Goal: Complete application form: Complete application form

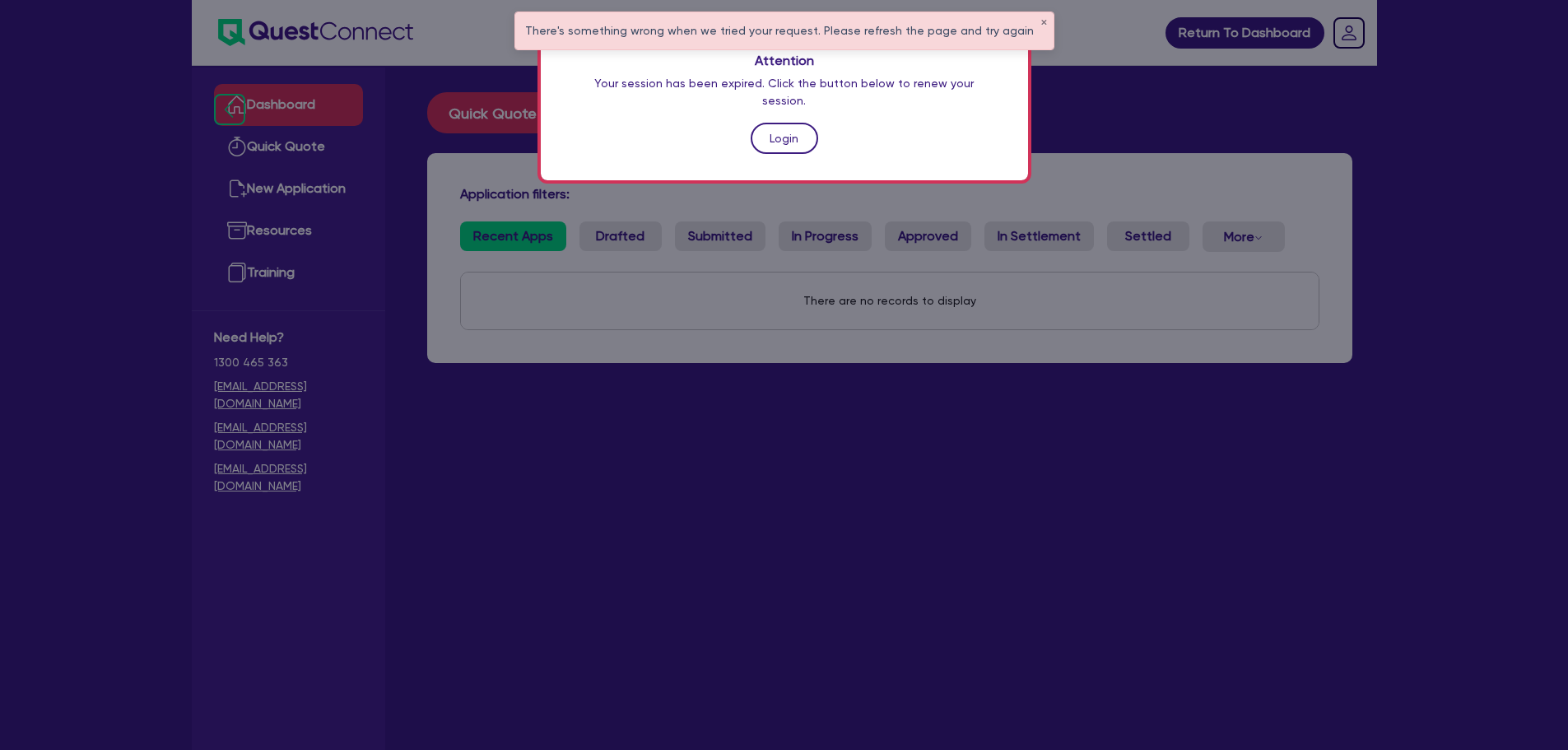
drag, startPoint x: 758, startPoint y: 136, endPoint x: 771, endPoint y: 126, distance: 16.4
click at [771, 126] on div "Attention Your session has been expired. Click the button below to renew your s…" at bounding box center [784, 103] width 487 height 154
click at [771, 126] on link "Login" at bounding box center [784, 138] width 67 height 31
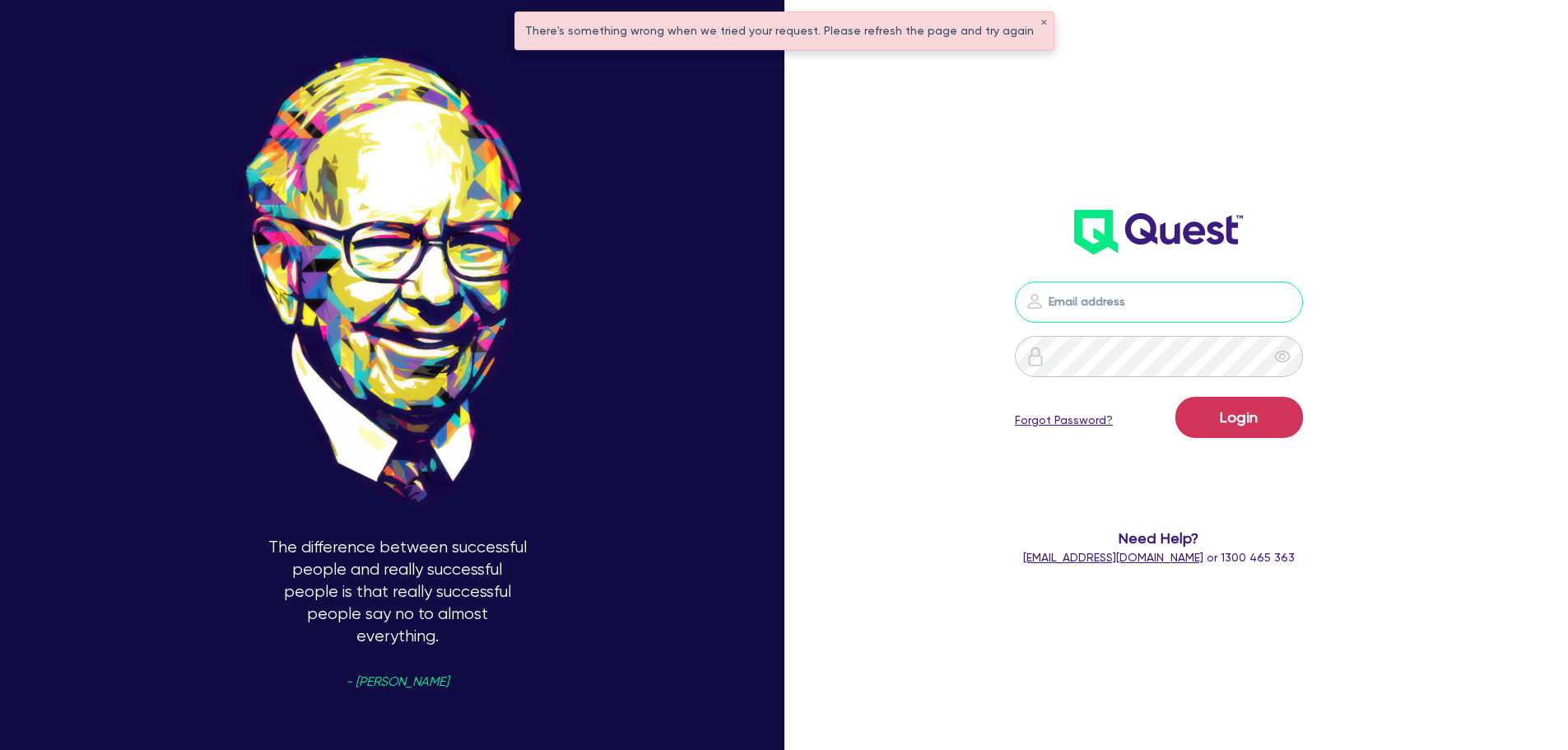
type input "[PERSON_NAME][EMAIL_ADDRESS][PERSON_NAME][DOMAIN_NAME]"
click at [1275, 505] on form "[PERSON_NAME][EMAIL_ADDRESS][PERSON_NAME][DOMAIN_NAME] Login Forgot Password? N…" at bounding box center [1159, 423] width 421 height 285
click at [1405, 538] on div "[PERSON_NAME][EMAIL_ADDRESS][PERSON_NAME][DOMAIN_NAME] Login Forgot Password? N…" at bounding box center [1182, 375] width 522 height 876
click at [1349, 444] on form "[PERSON_NAME][EMAIL_ADDRESS][PERSON_NAME][DOMAIN_NAME] Login Forgot Password? N…" at bounding box center [1159, 423] width 421 height 285
click at [1422, 325] on div "[PERSON_NAME][EMAIL_ADDRESS][PERSON_NAME][DOMAIN_NAME] Login Forgot Password? N…" at bounding box center [1182, 375] width 522 height 876
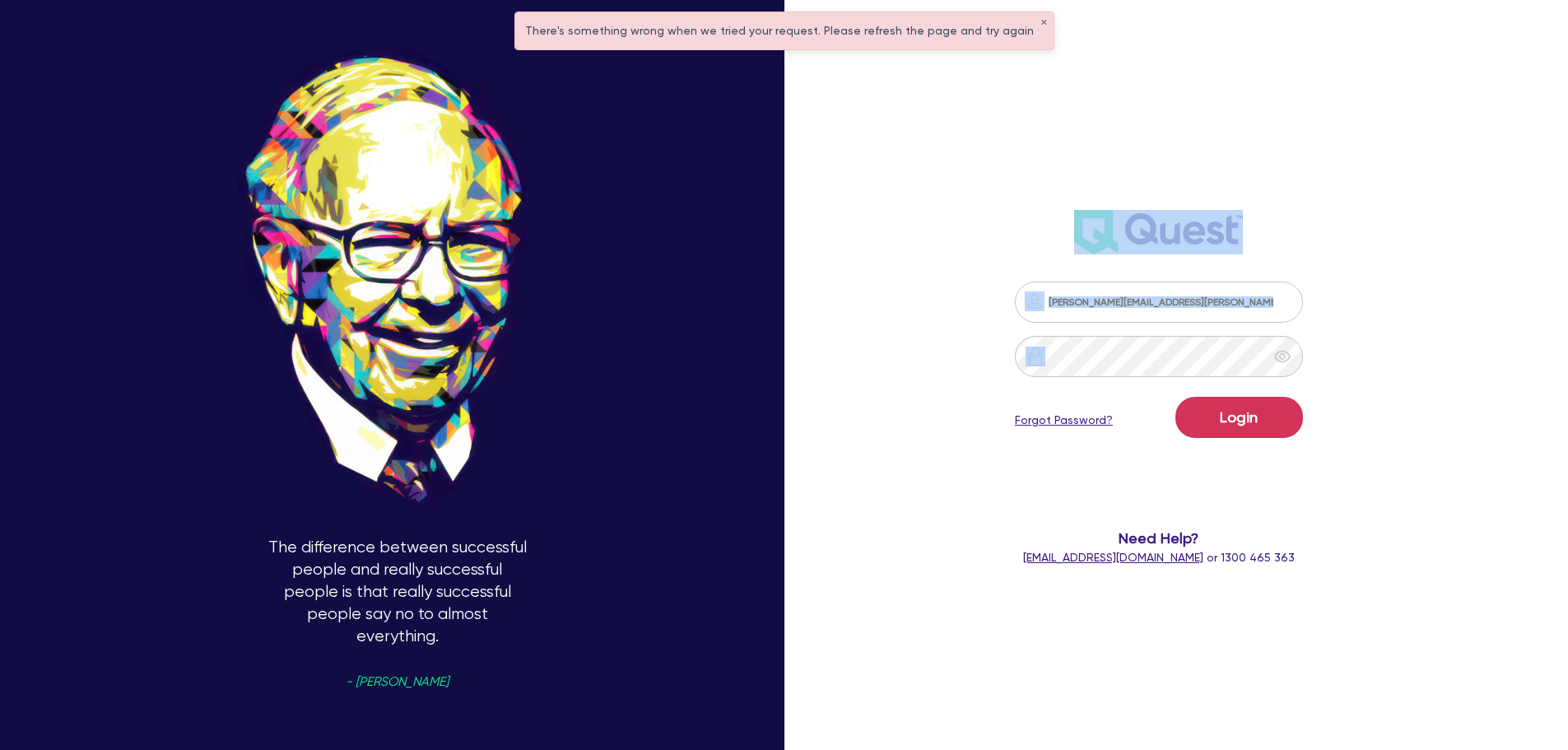
click at [1422, 325] on div "[PERSON_NAME][EMAIL_ADDRESS][PERSON_NAME][DOMAIN_NAME] Login Forgot Password? N…" at bounding box center [1182, 375] width 522 height 876
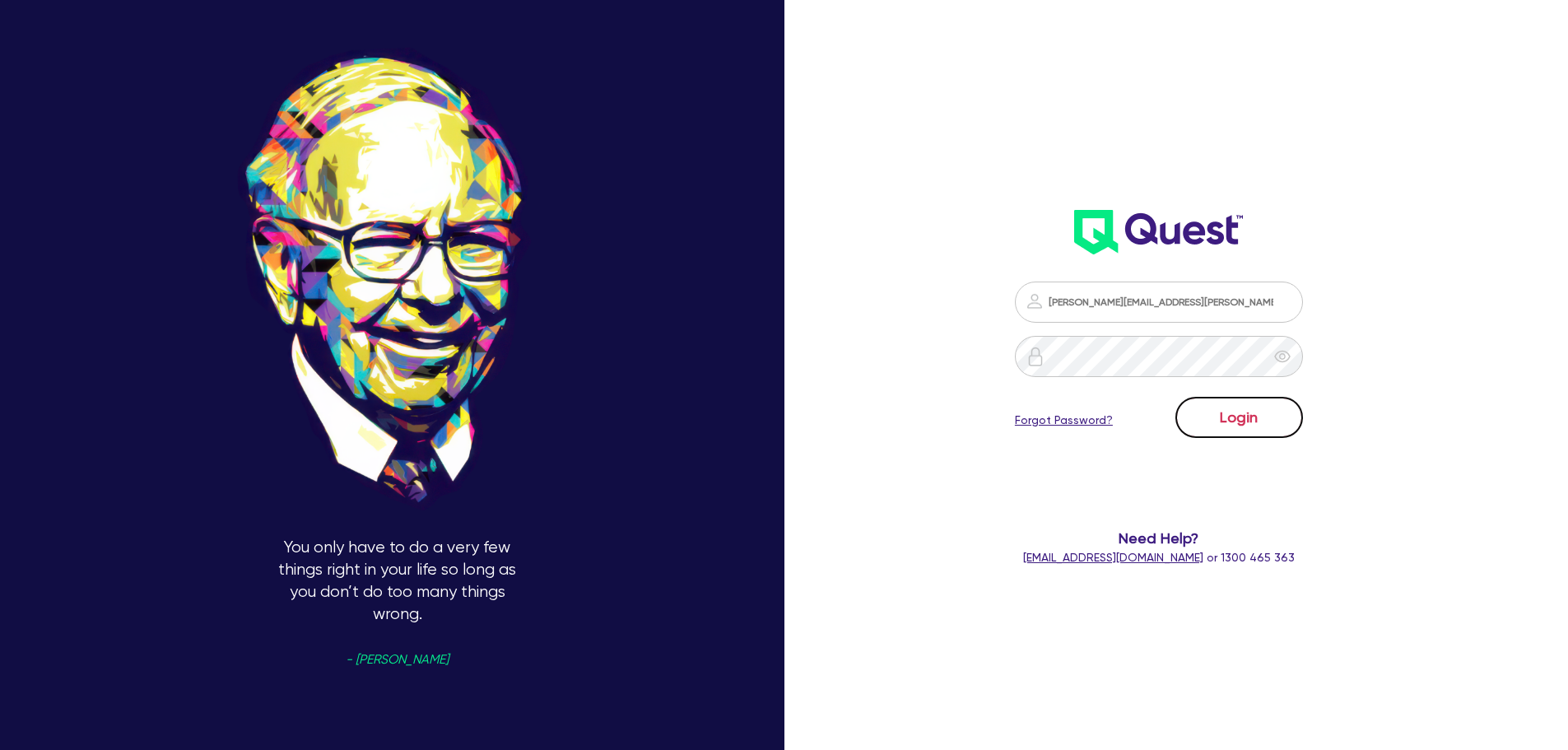
click at [1271, 428] on button "Login" at bounding box center [1239, 418] width 127 height 41
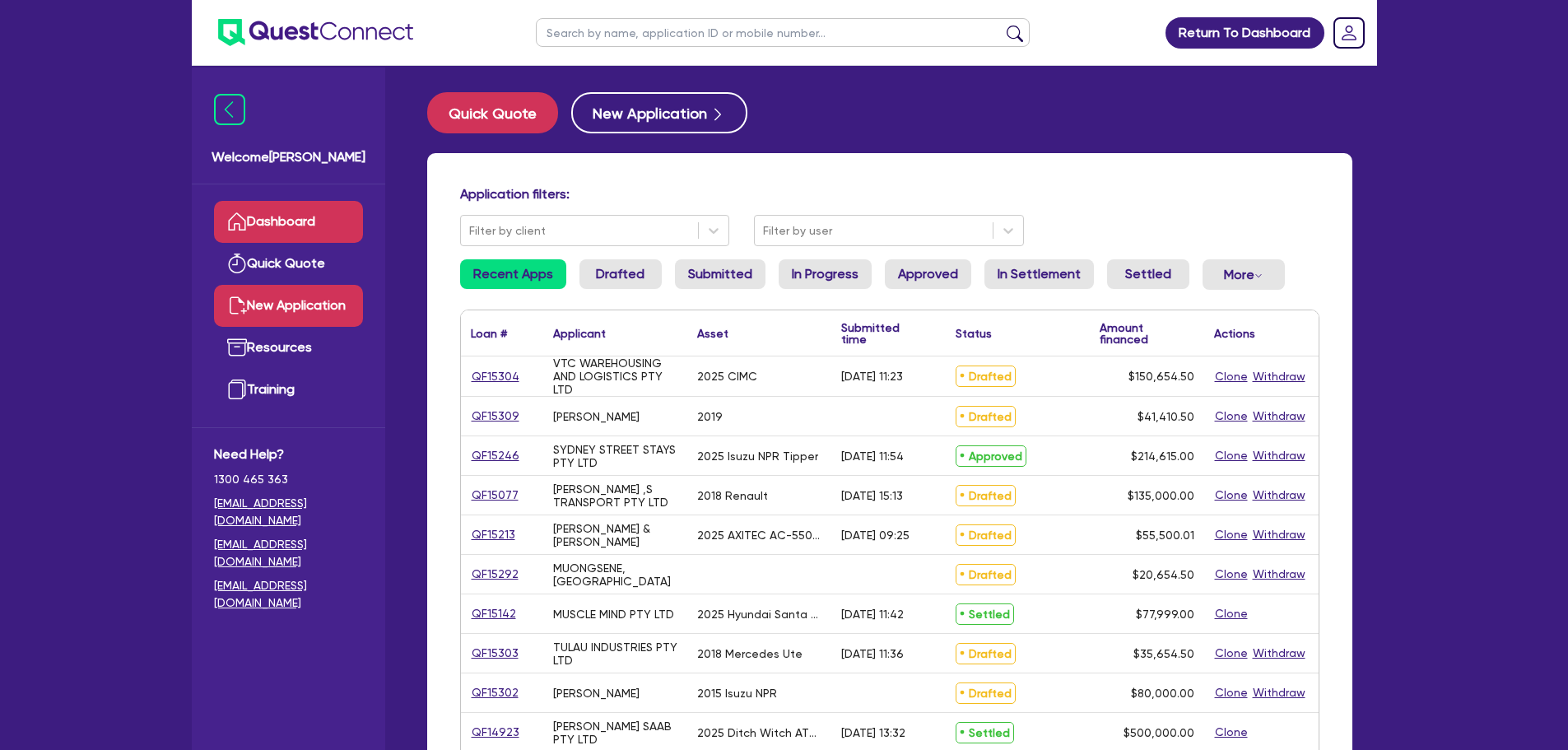
click at [336, 320] on link "New Application" at bounding box center [289, 305] width 149 height 42
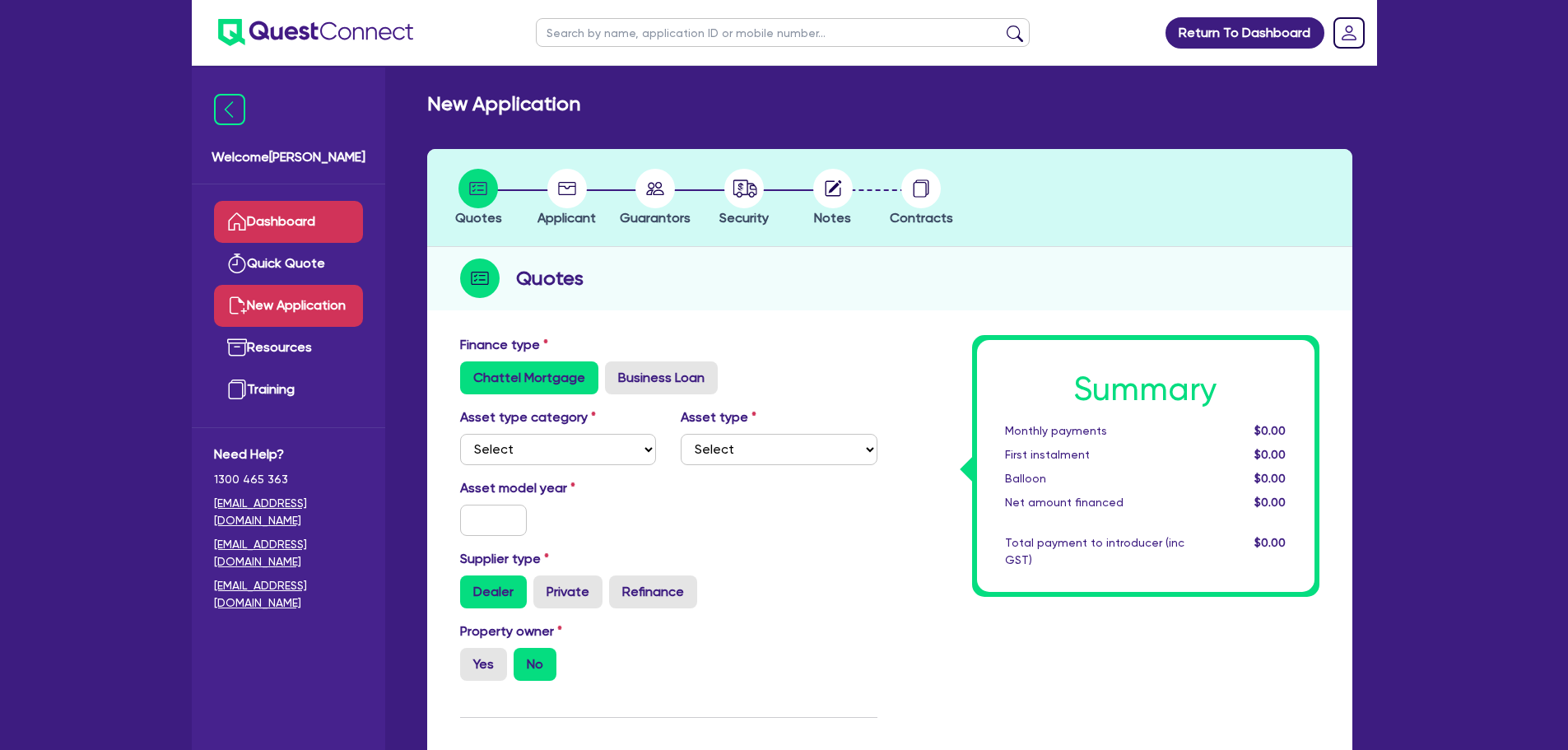
click at [251, 233] on link "Dashboard" at bounding box center [289, 221] width 149 height 42
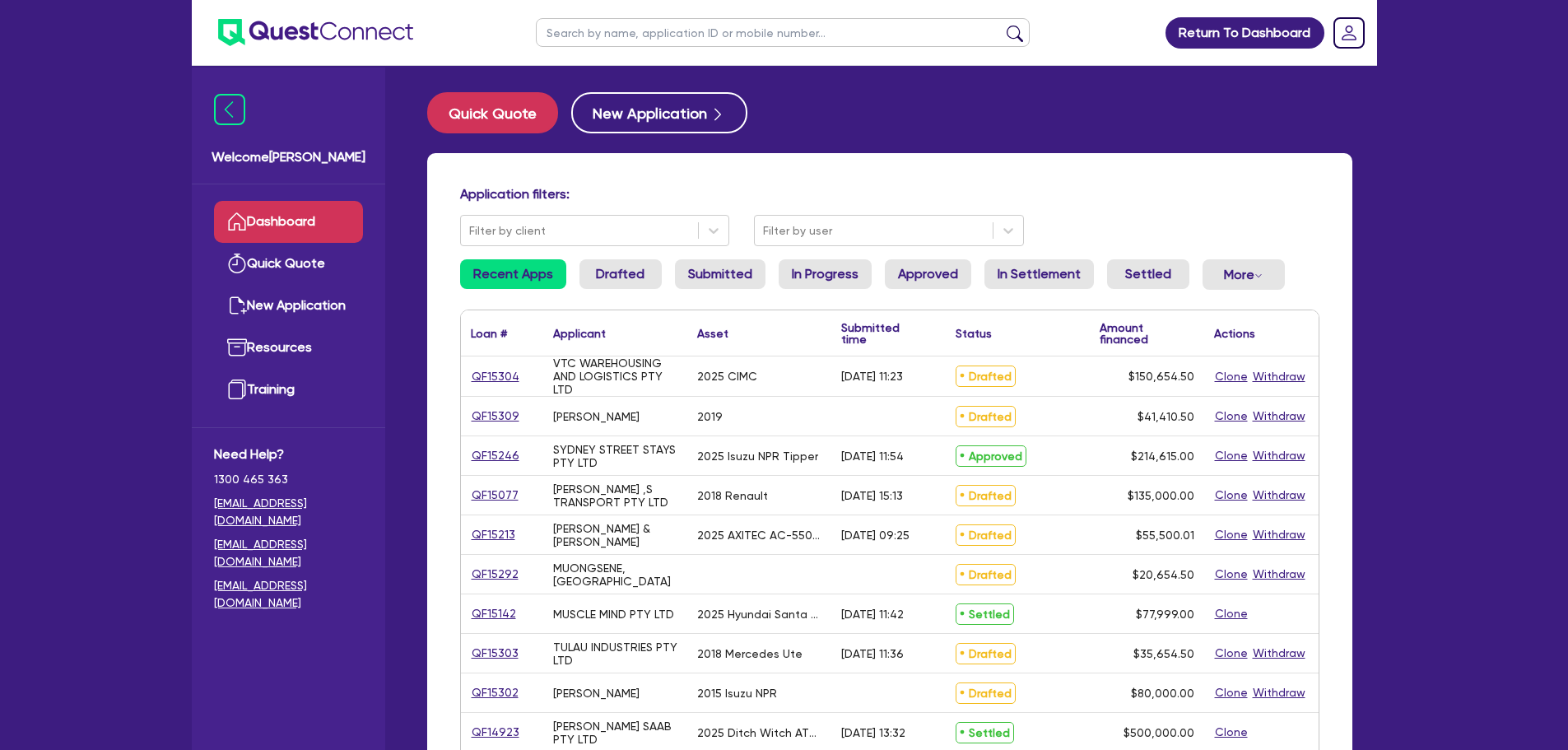
click at [591, 31] on input "text" at bounding box center [783, 32] width 494 height 28
type input "said"
click at [1002, 24] on button "submit" at bounding box center [1014, 36] width 26 height 23
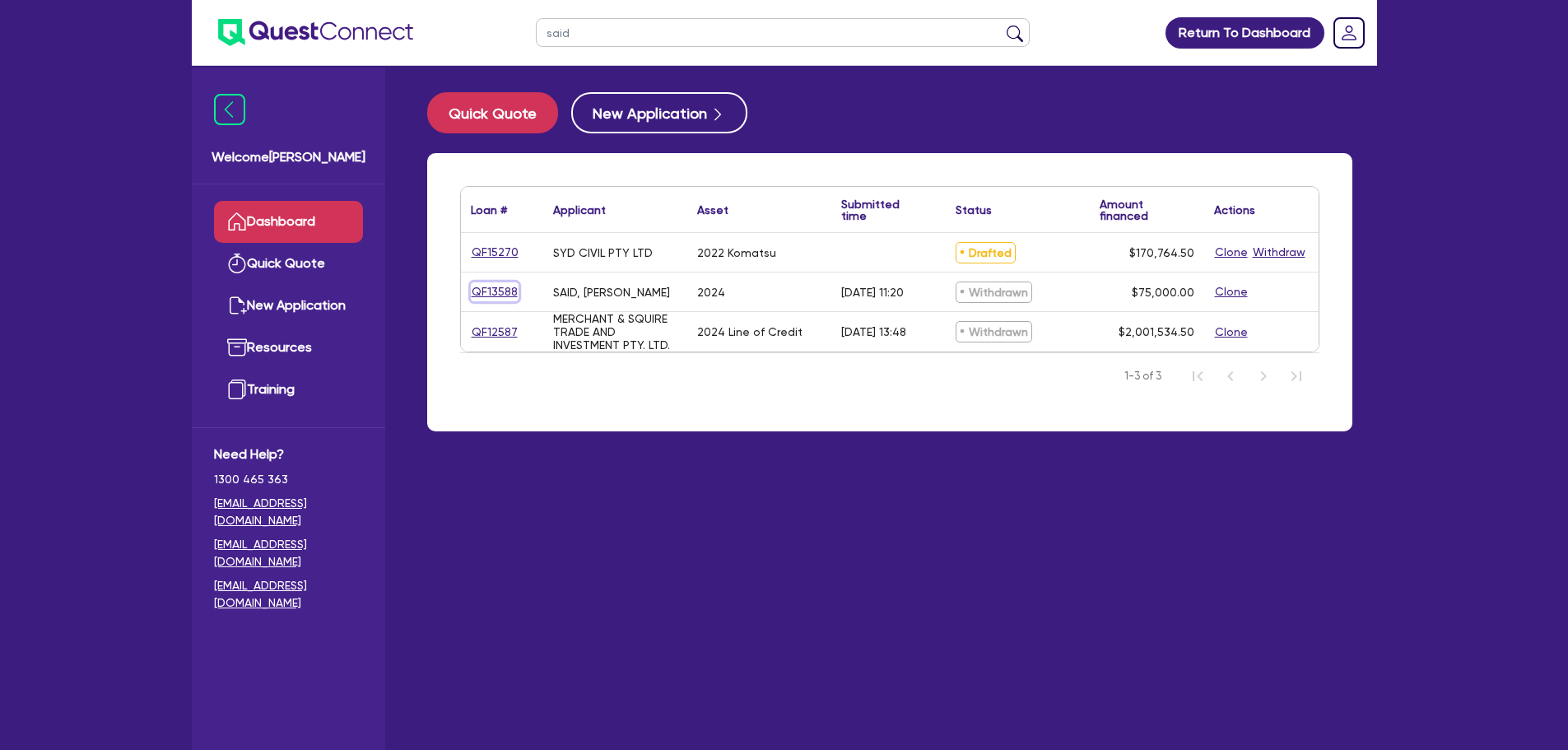
click at [486, 298] on link "QF13588" at bounding box center [494, 291] width 48 height 19
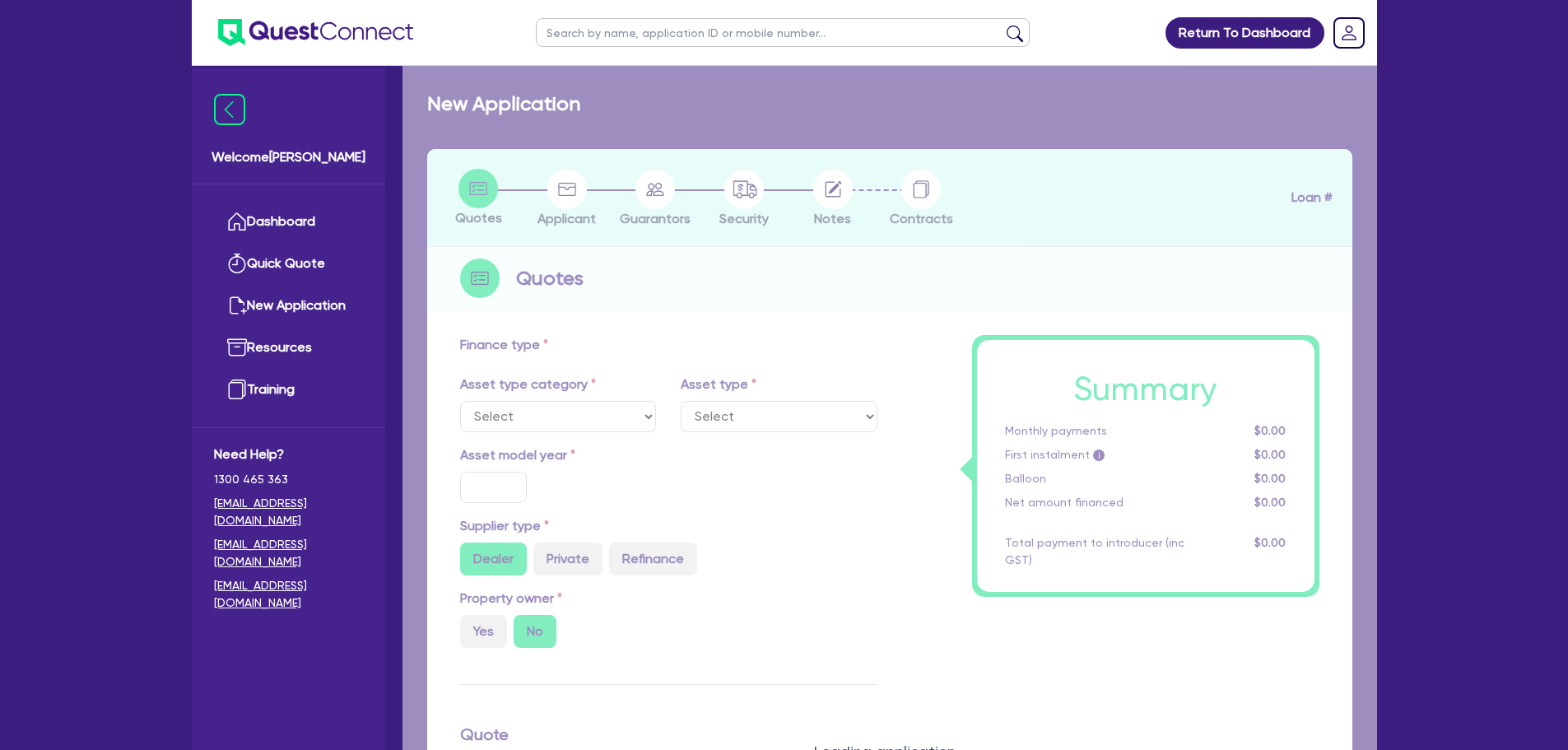
select select "PRIMARY_ASSETS"
type input "2024"
radio input "true"
type input "90,200"
type input "15,200"
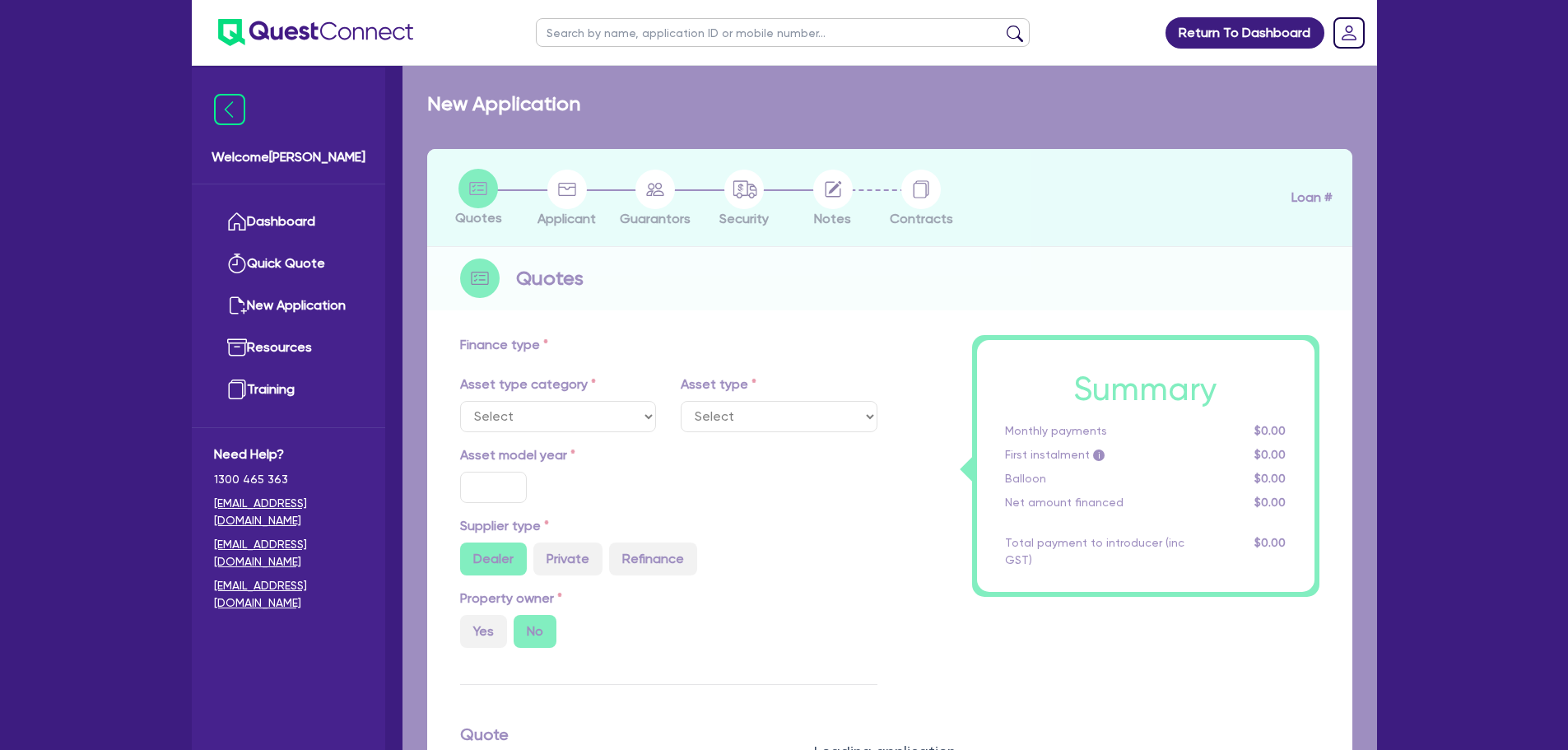
type input "30"
type input "27,060"
type input "5"
type input "3,750"
type input "7.79"
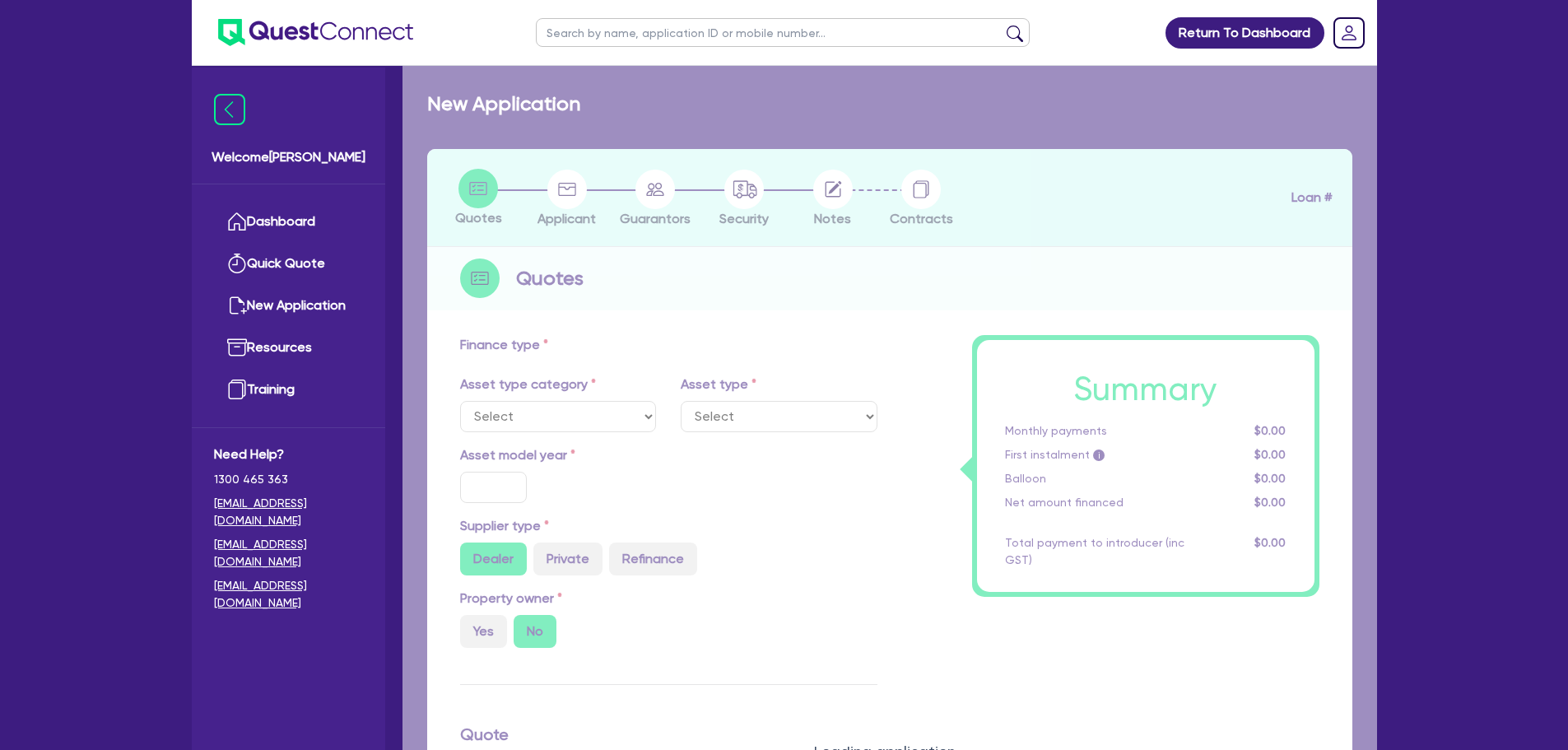
type input "900"
select select "YELLOW_GOODS_AND_EXCAVATORS"
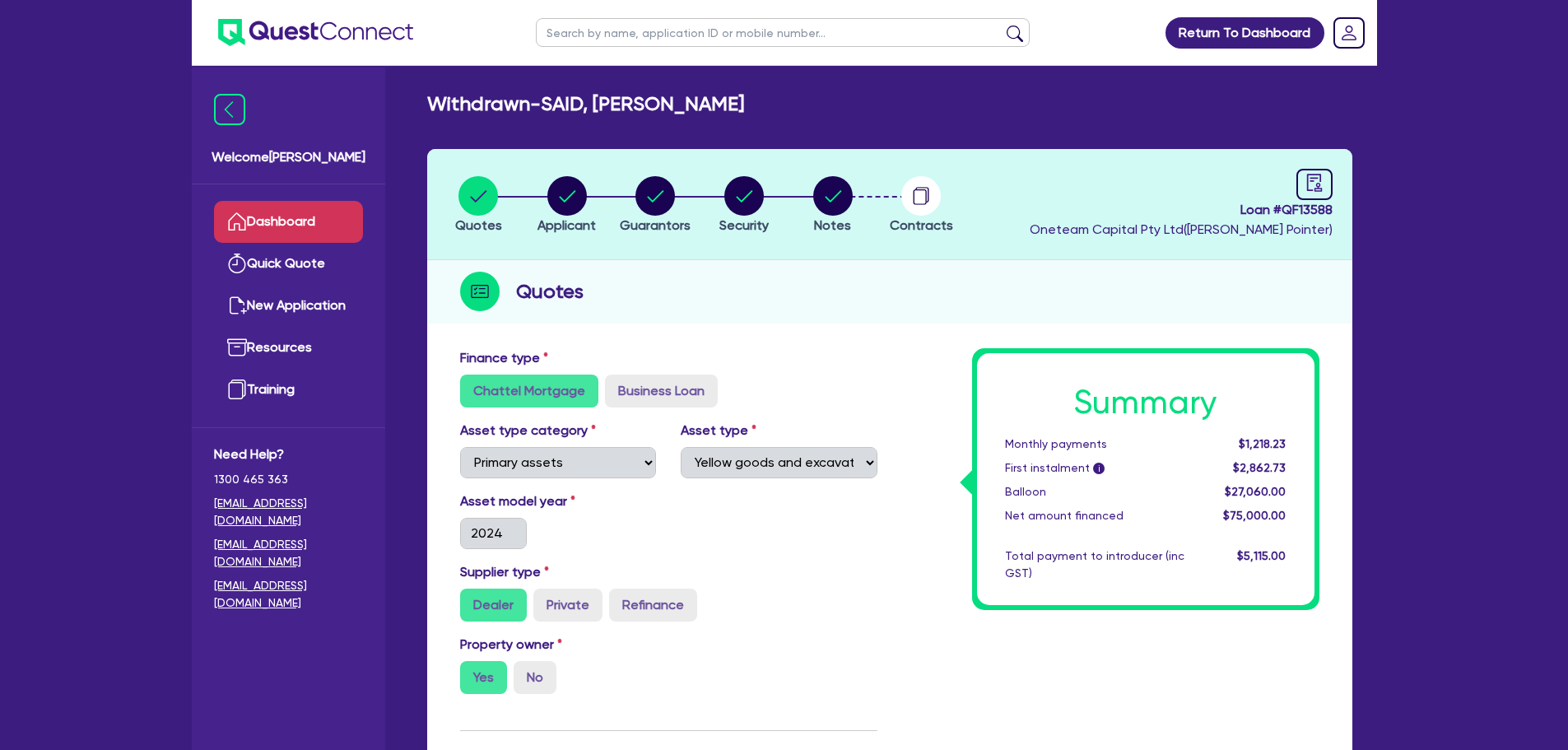
click at [287, 231] on link "Dashboard" at bounding box center [289, 221] width 149 height 42
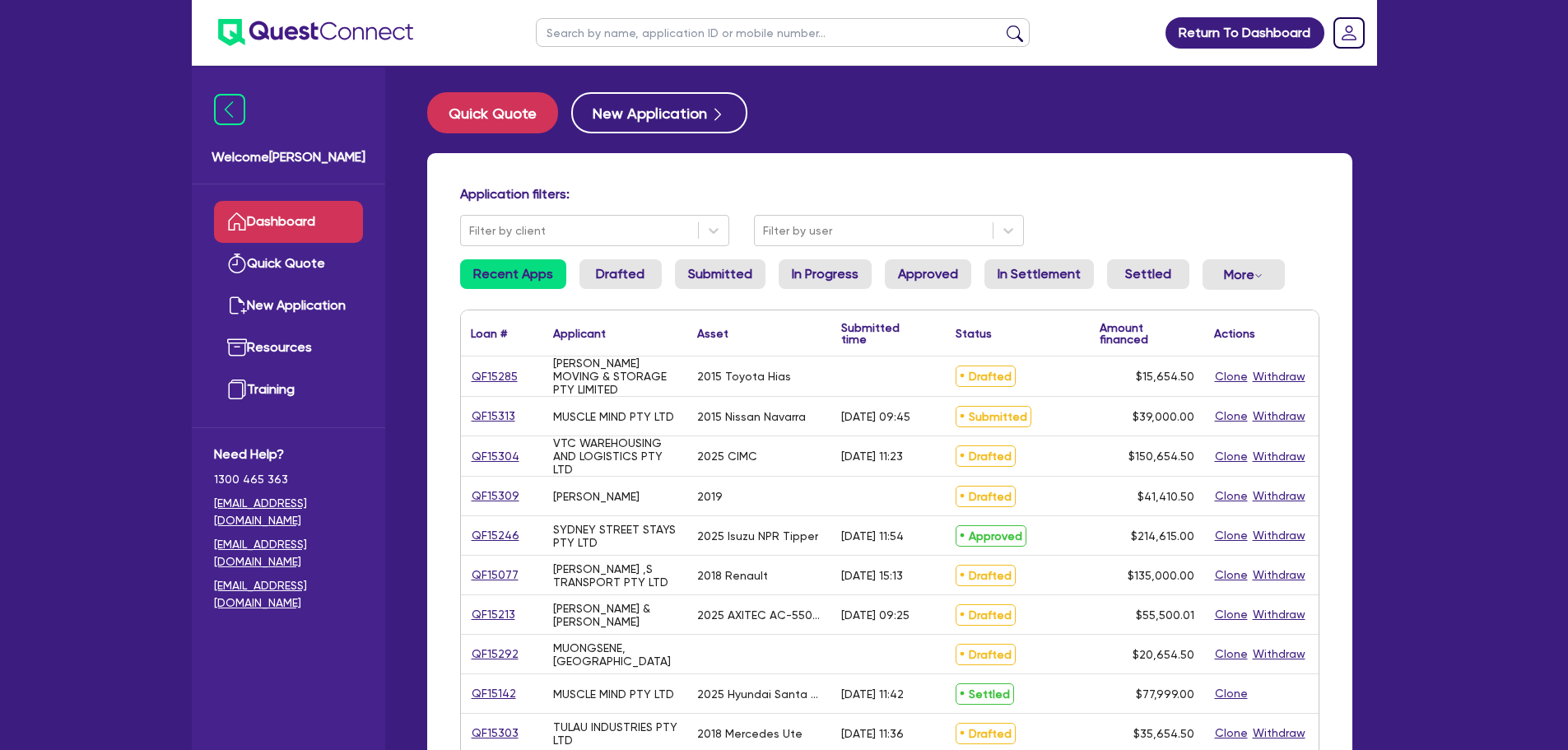
click at [624, 22] on input "text" at bounding box center [783, 32] width 494 height 28
type input "said"
click at [1002, 24] on button "submit" at bounding box center [1014, 36] width 26 height 23
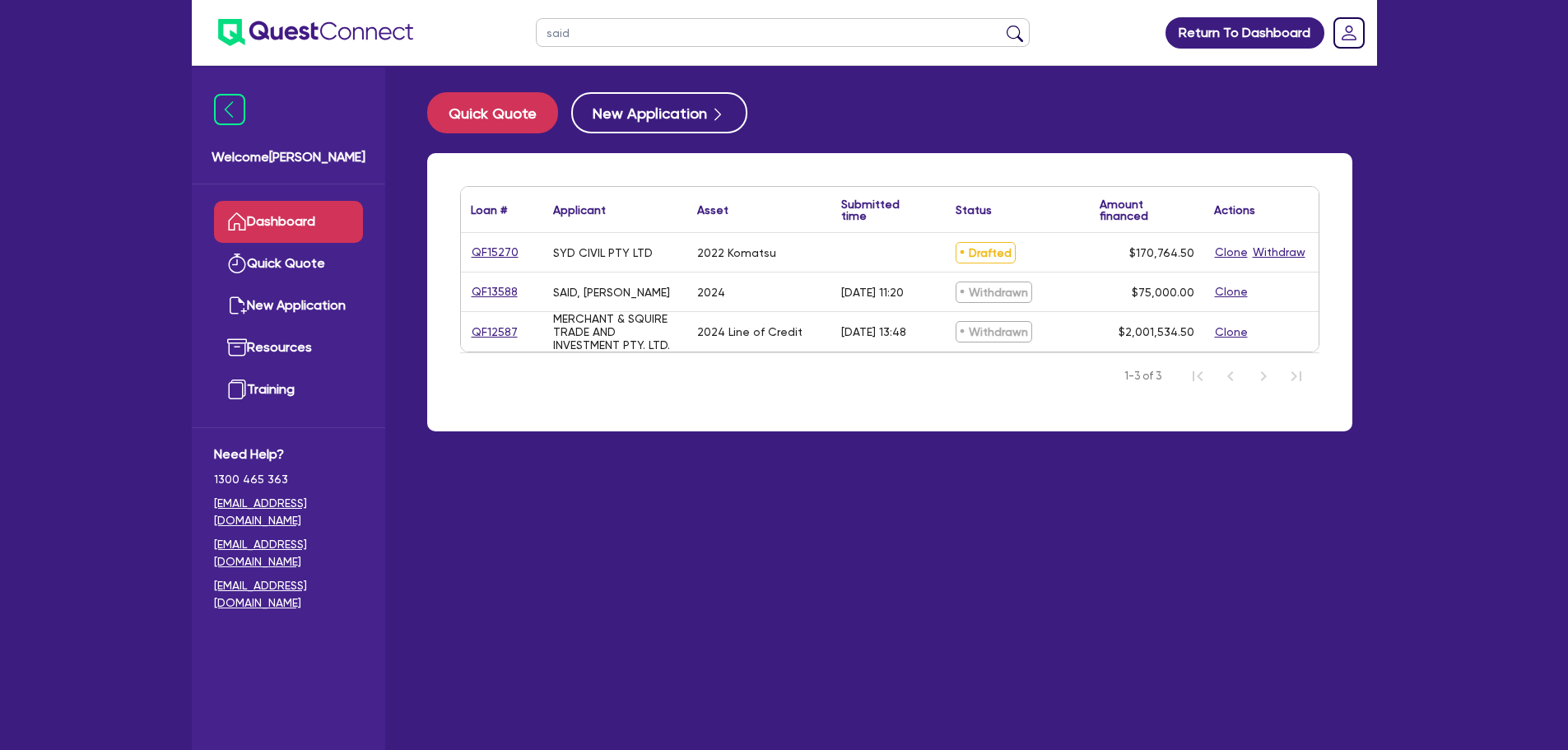
click at [289, 203] on ul "Dashboard Quick Quote New Application Ref Company Ref Salesperson Resources Tra…" at bounding box center [289, 305] width 194 height 243
click at [289, 203] on link "Dashboard" at bounding box center [289, 221] width 149 height 42
